Goal: Transaction & Acquisition: Purchase product/service

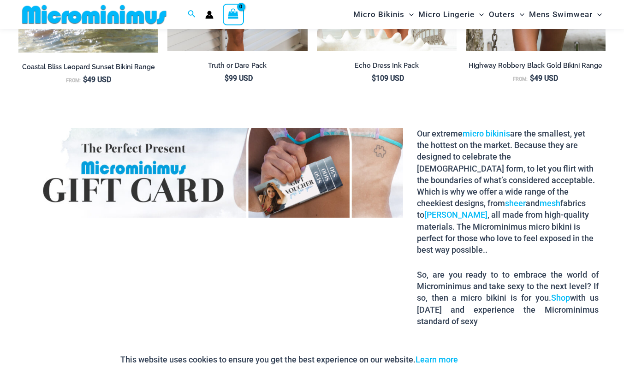
scroll to position [790, 0]
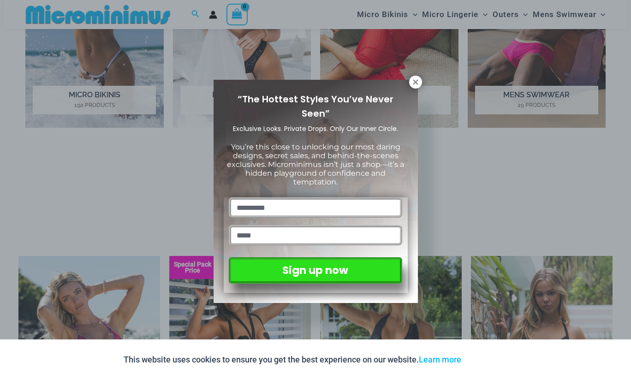
click at [416, 83] on icon at bounding box center [415, 81] width 5 height 5
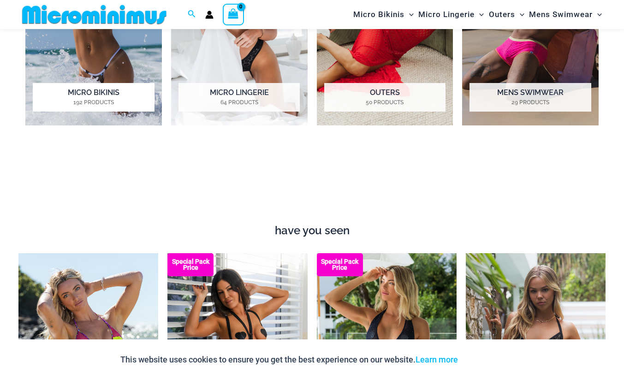
click at [112, 56] on img "Visit product category Micro Bikinis" at bounding box center [93, 19] width 137 height 211
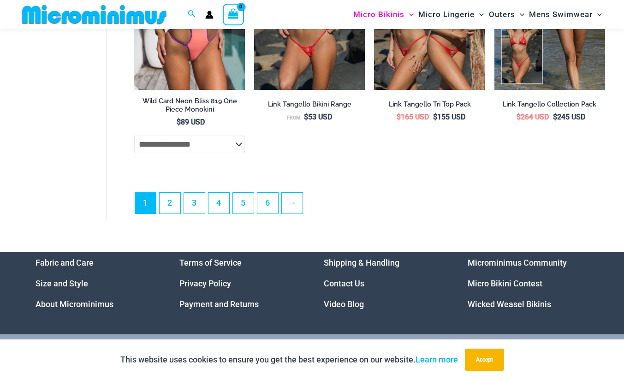
scroll to position [2108, 0]
